Goal: Obtain resource: Obtain resource

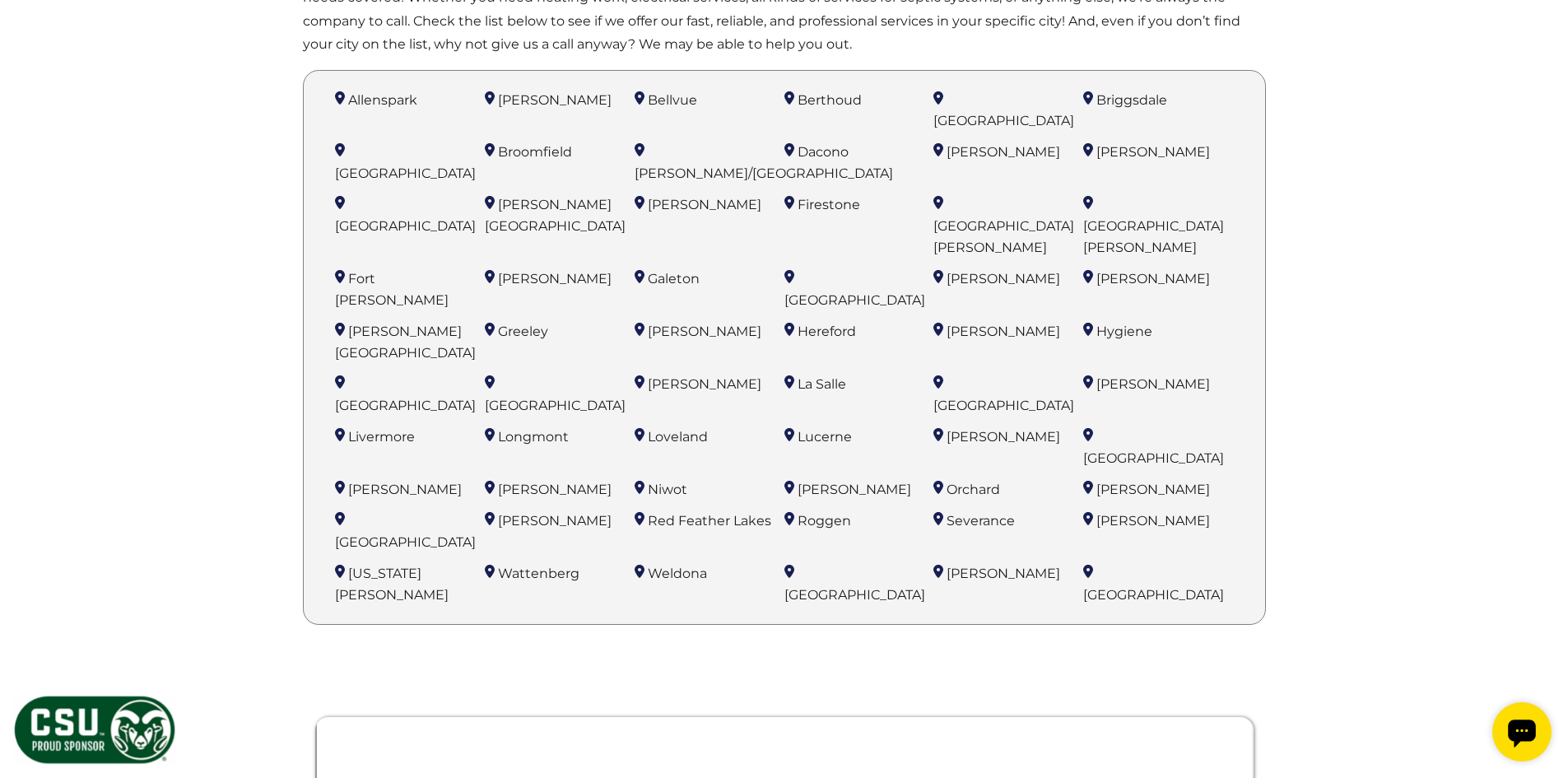
scroll to position [1153, 0]
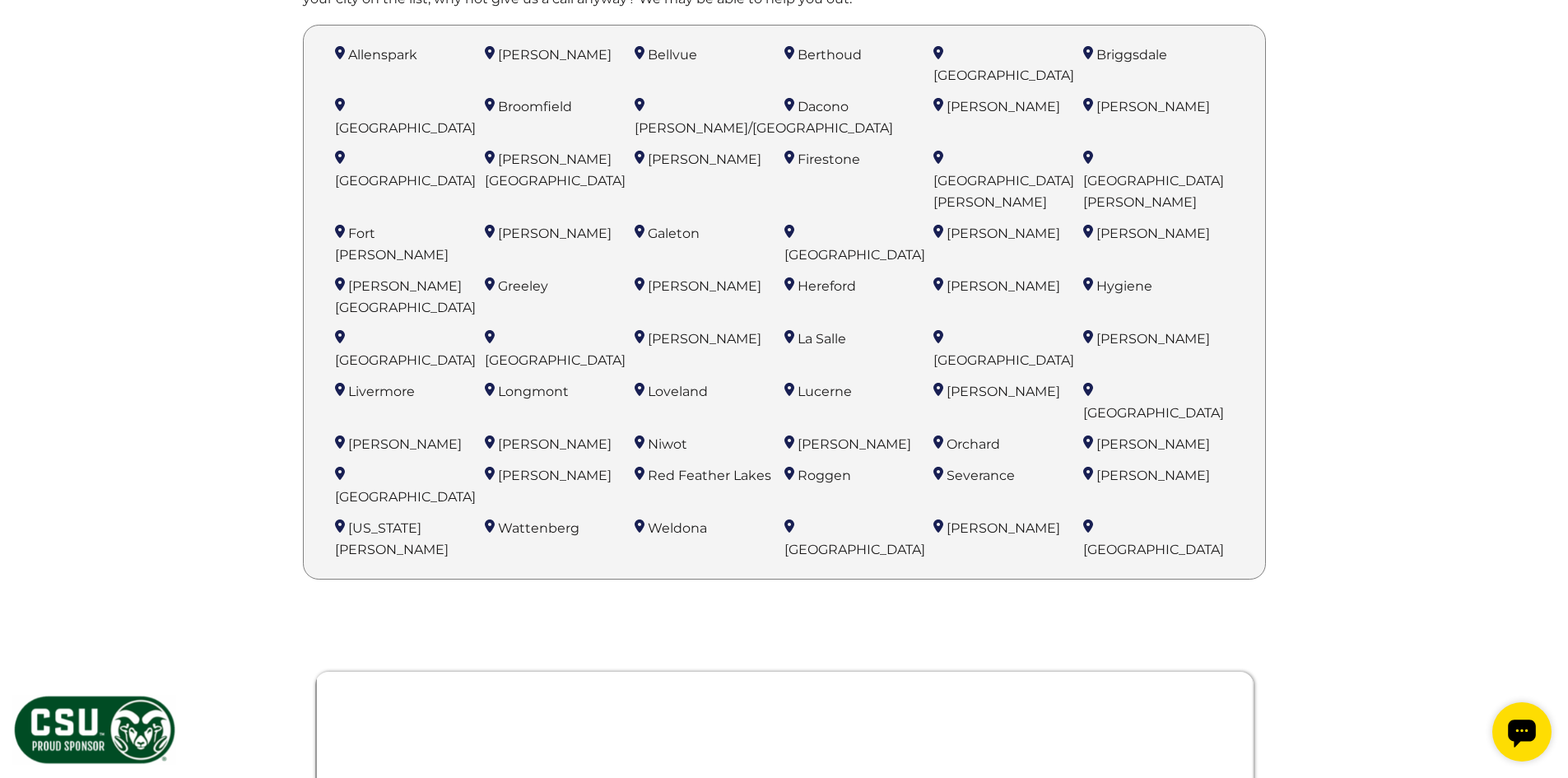
scroll to position [1236, 0]
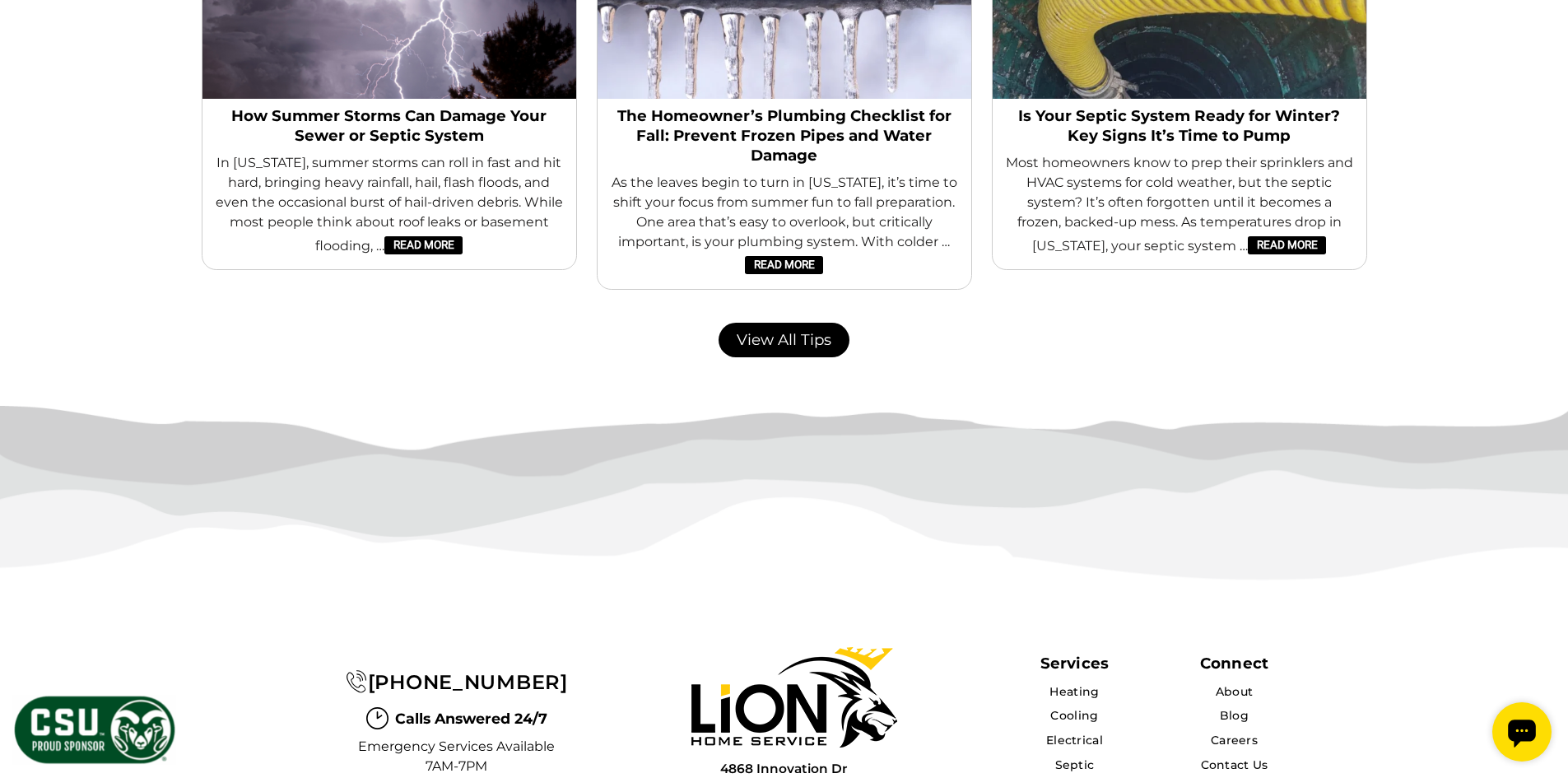
scroll to position [3560, 0]
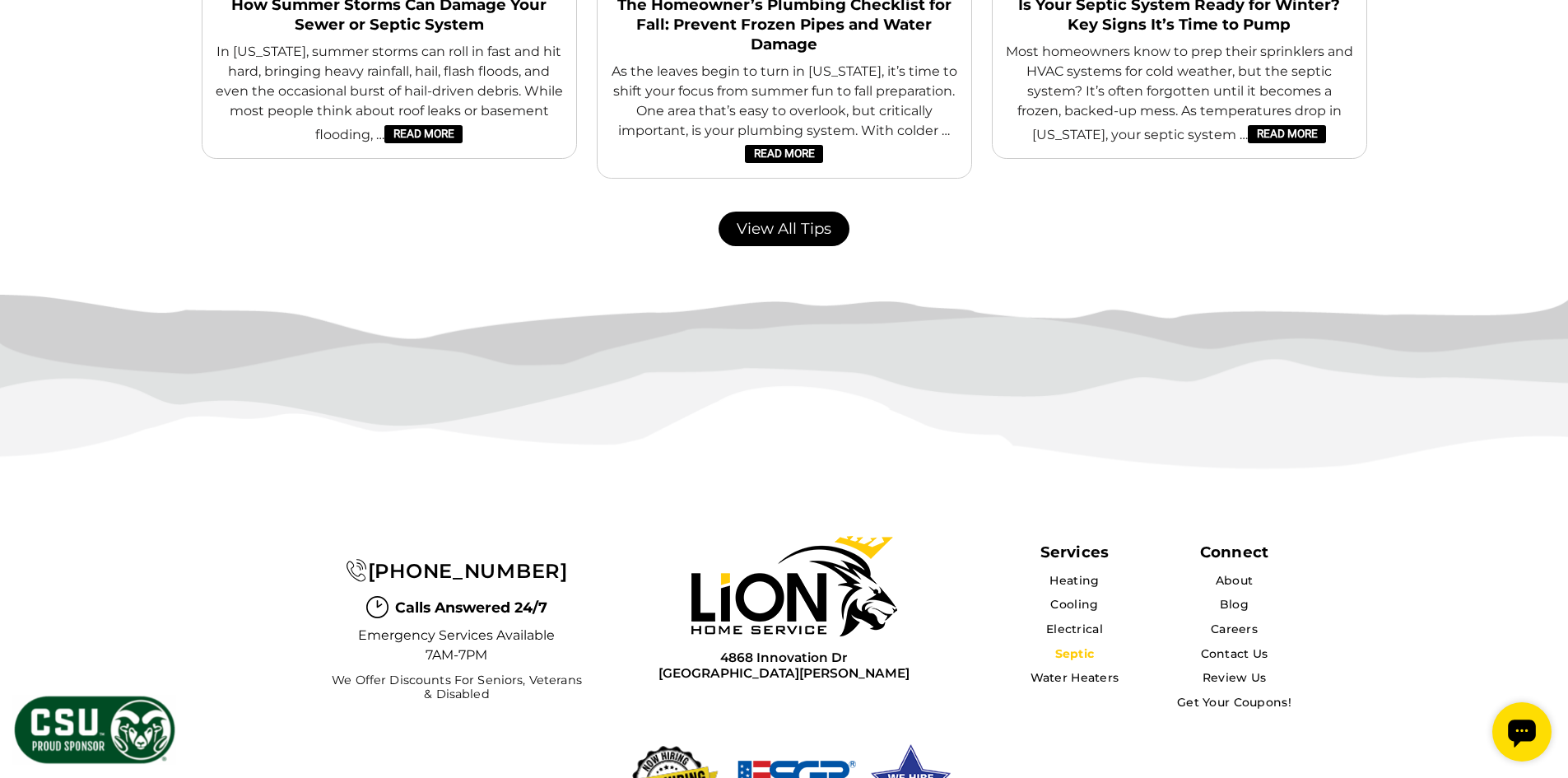
click at [1076, 646] on link "Septic" at bounding box center [1074, 654] width 39 height 15
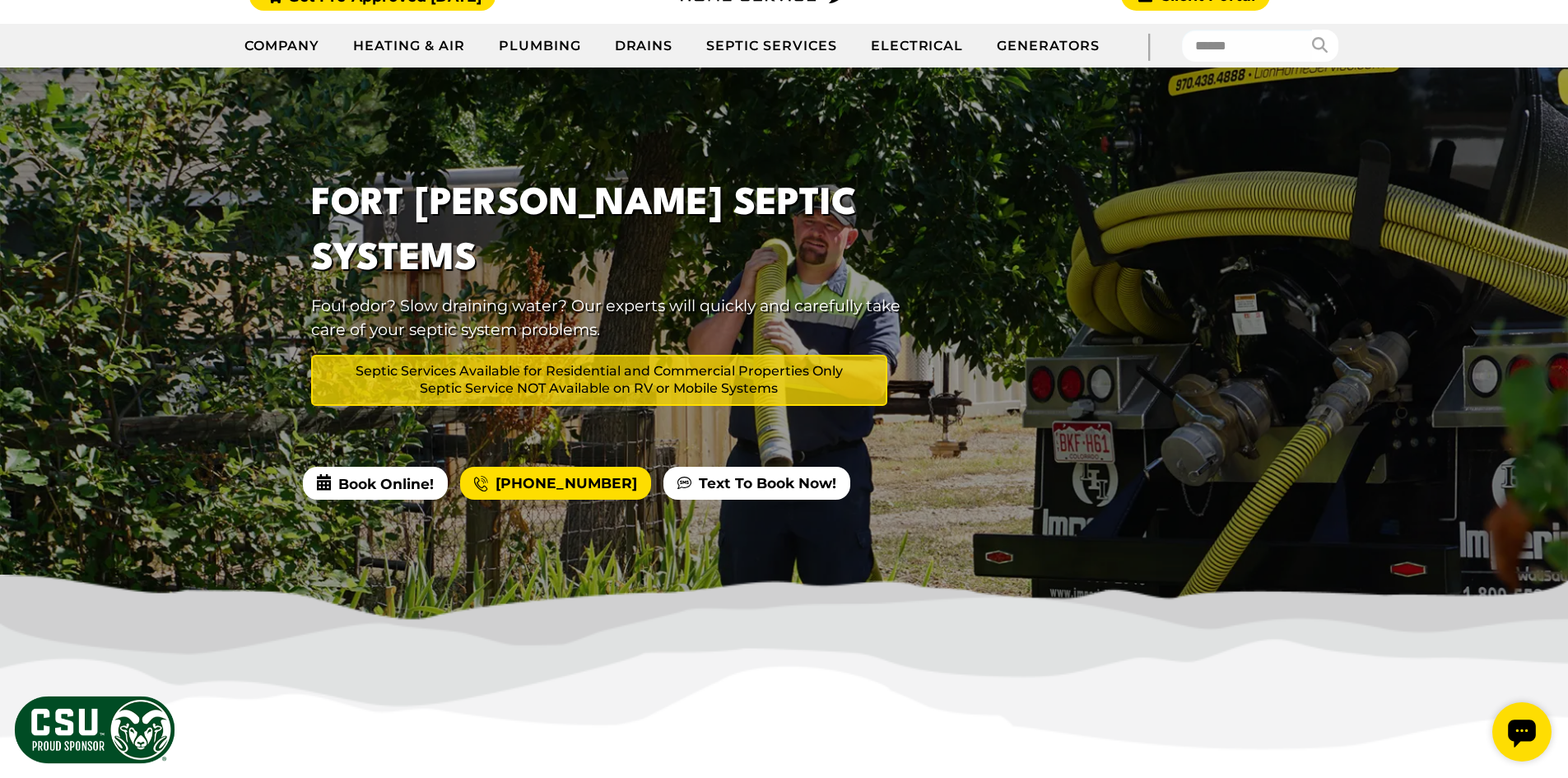
scroll to position [165, 0]
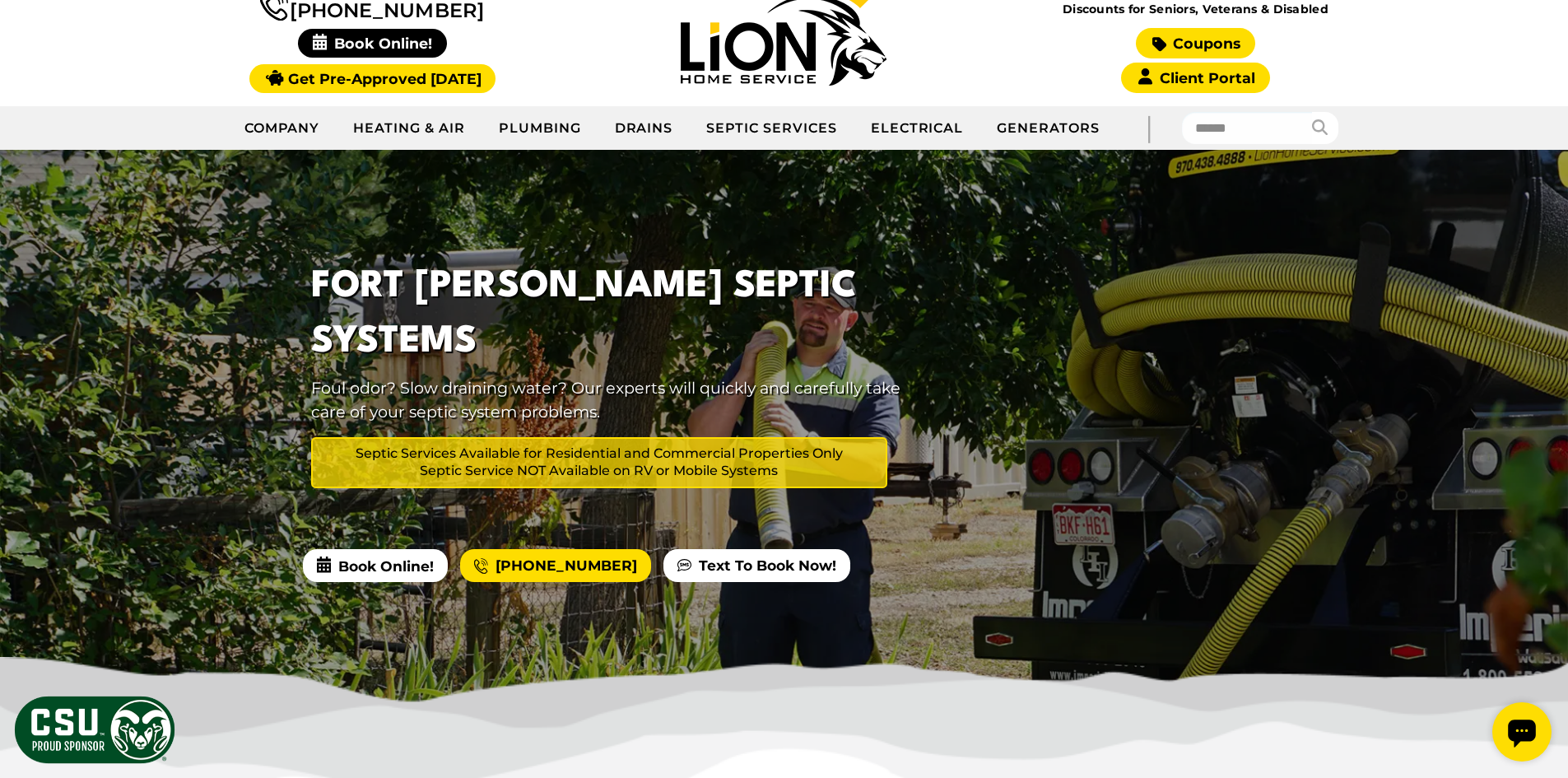
click at [1198, 38] on link "Coupons" at bounding box center [1196, 43] width 119 height 30
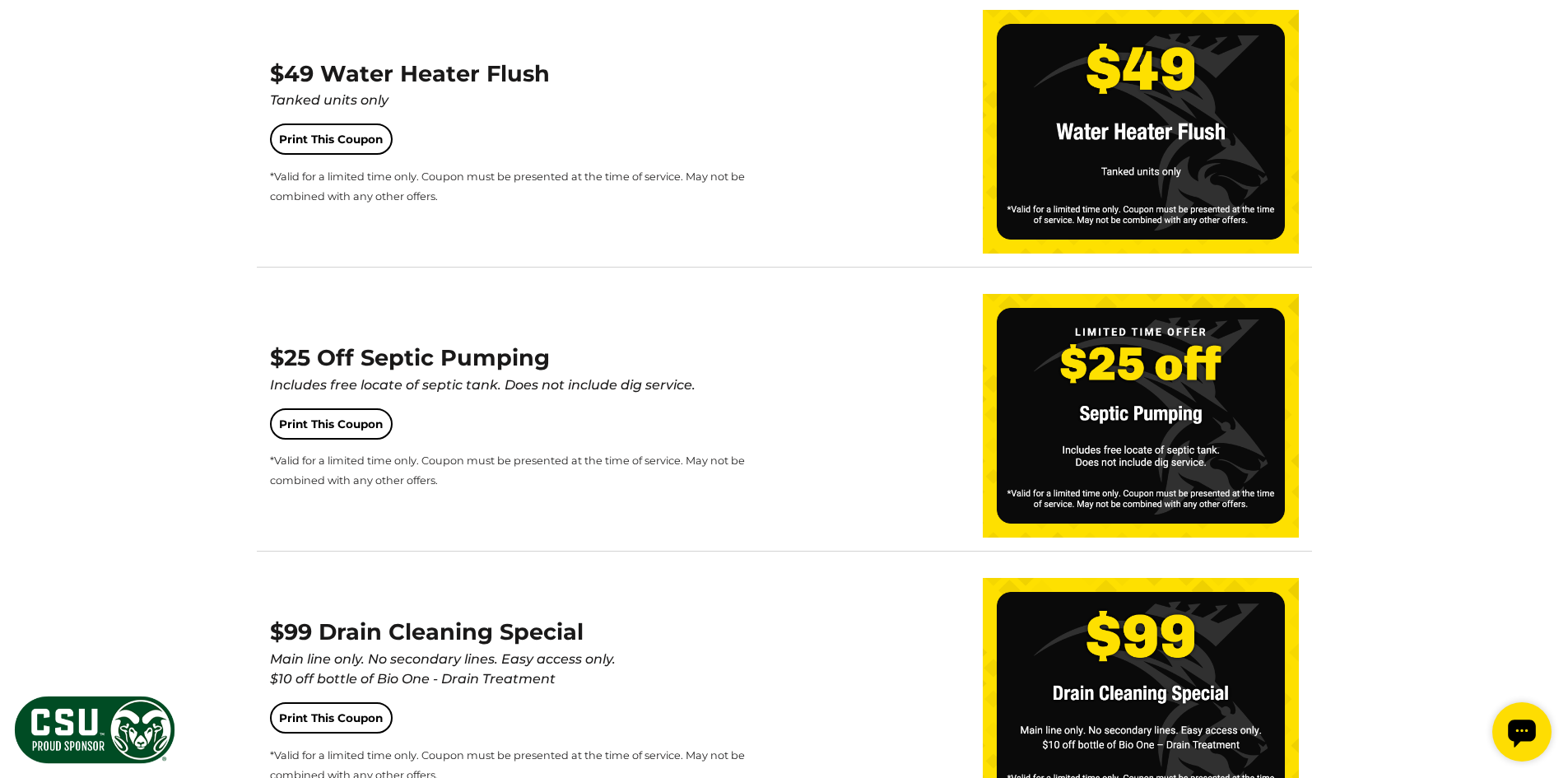
scroll to position [1976, 0]
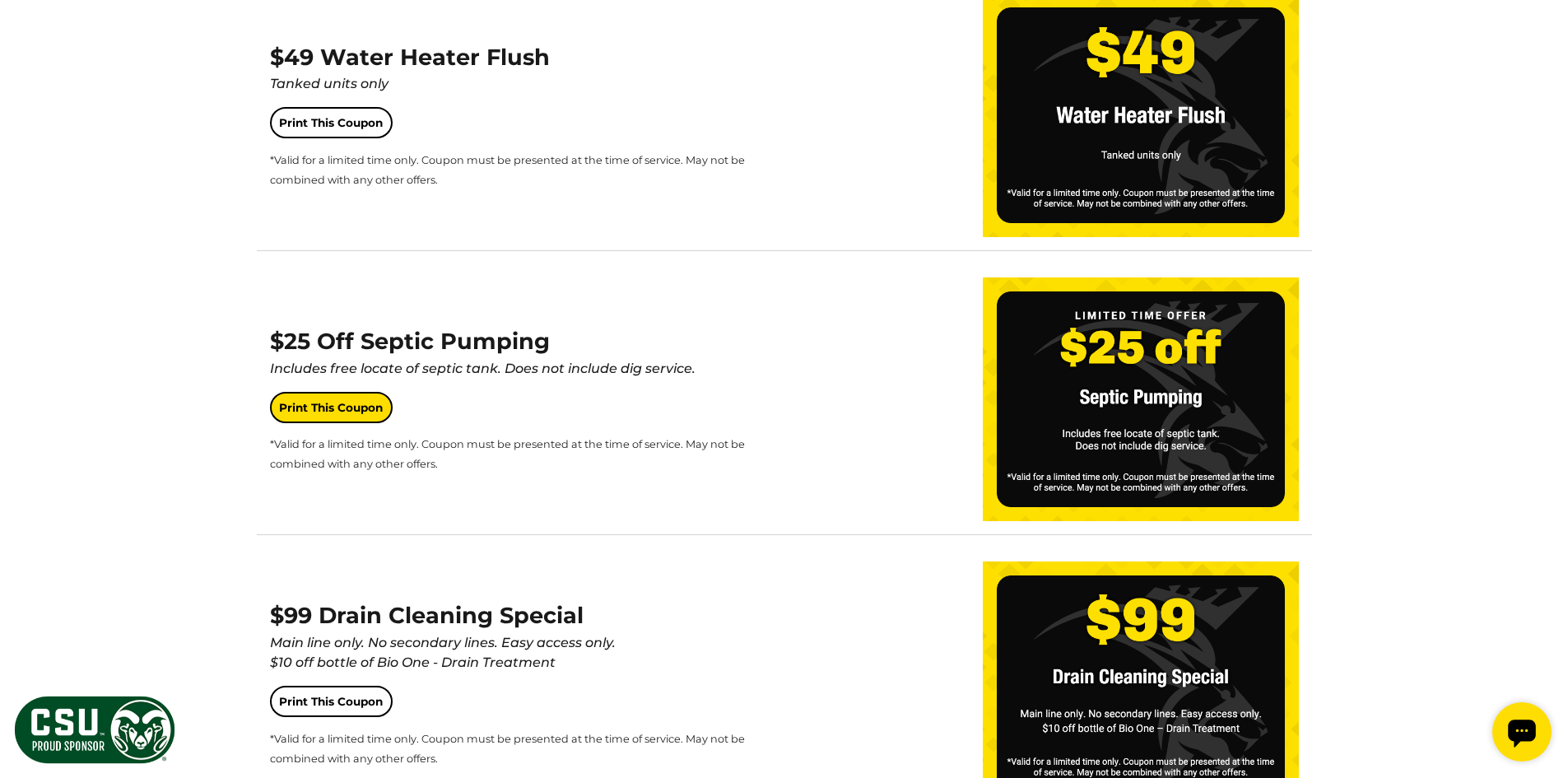
click at [358, 408] on link "Print This Coupon" at bounding box center [331, 407] width 123 height 31
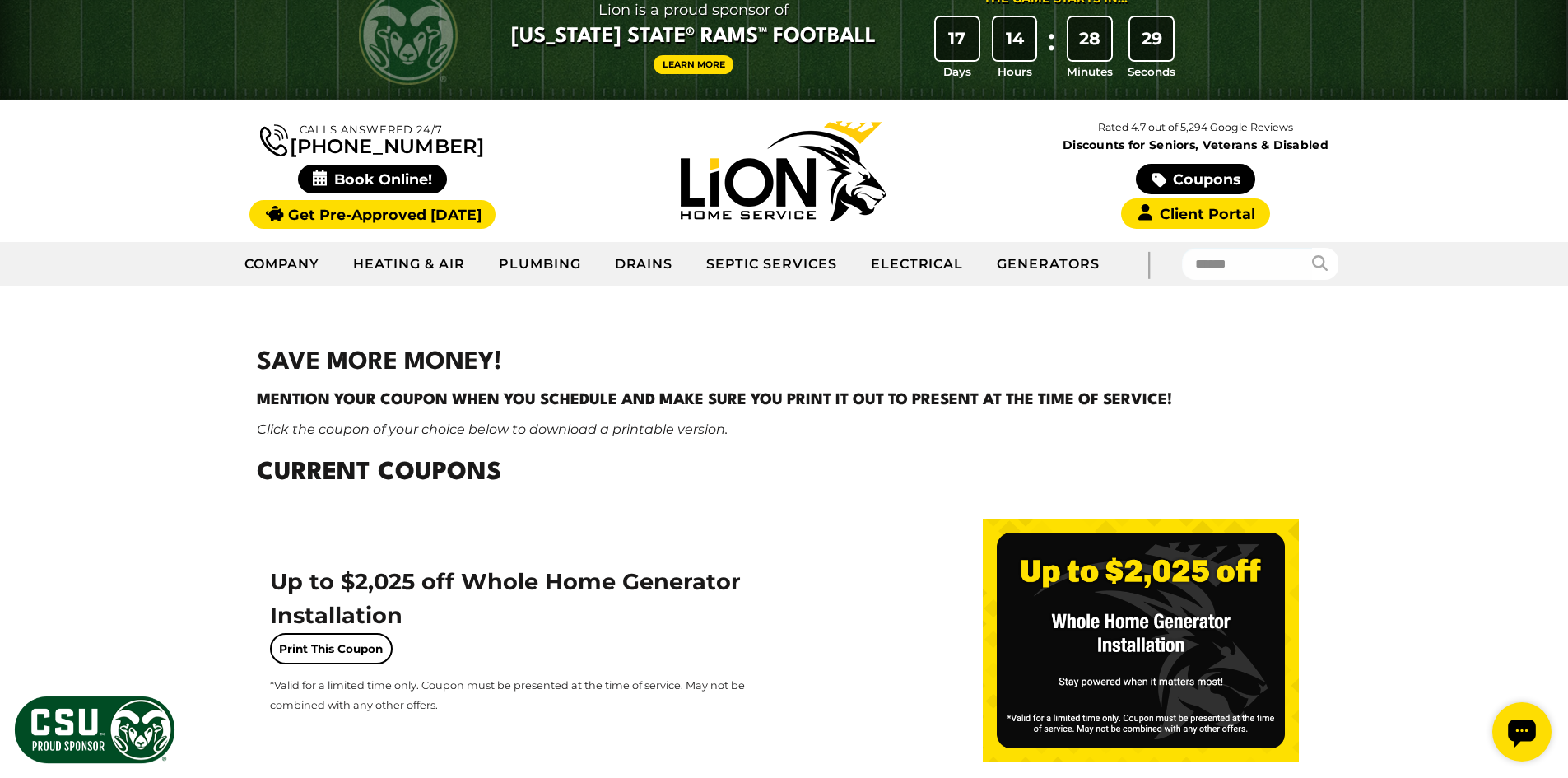
scroll to position [0, 0]
